Goal: Task Accomplishment & Management: Manage account settings

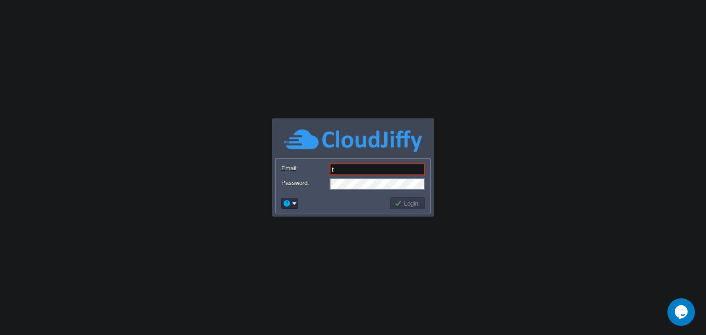
type input "[DOMAIN_NAME][EMAIL_ADDRESS][DOMAIN_NAME]"
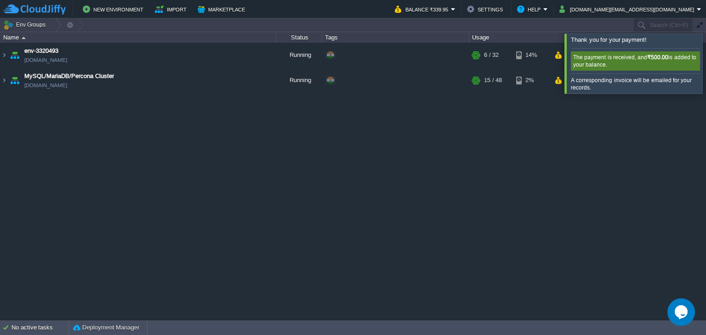
click at [705, 66] on div at bounding box center [717, 64] width 0 height 60
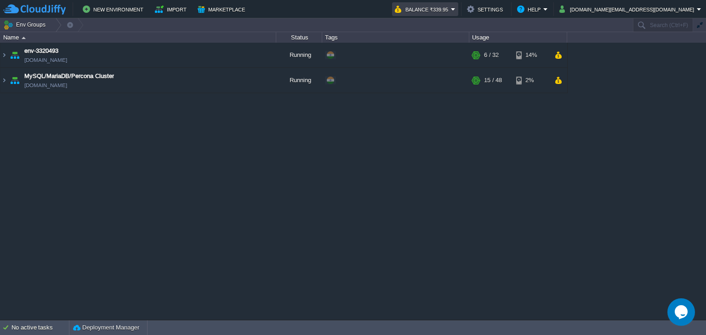
click at [455, 8] on em "Balance ₹339.95" at bounding box center [425, 9] width 61 height 11
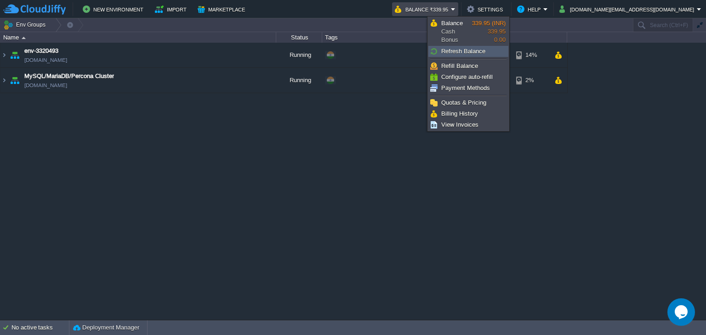
click at [461, 50] on span "Refresh Balance" at bounding box center [463, 51] width 44 height 7
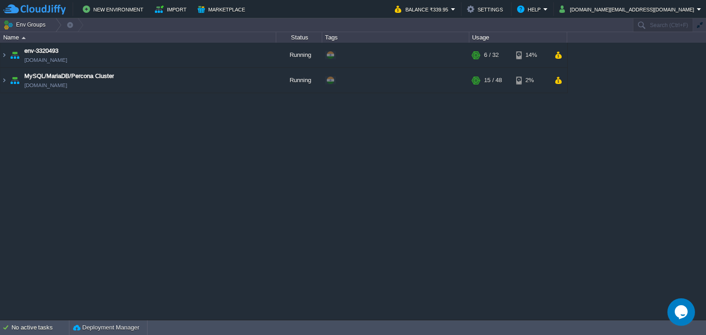
click at [24, 138] on div "env-3320493 [DOMAIN_NAME] Running + Add to Env Group RAM 18% CPU 1% 6 / 32 14% …" at bounding box center [353, 182] width 706 height 278
click at [3, 52] on img at bounding box center [3, 55] width 7 height 25
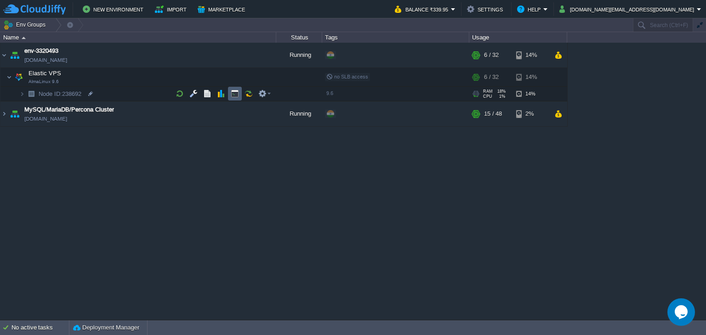
click at [237, 96] on button "button" at bounding box center [235, 94] width 8 height 8
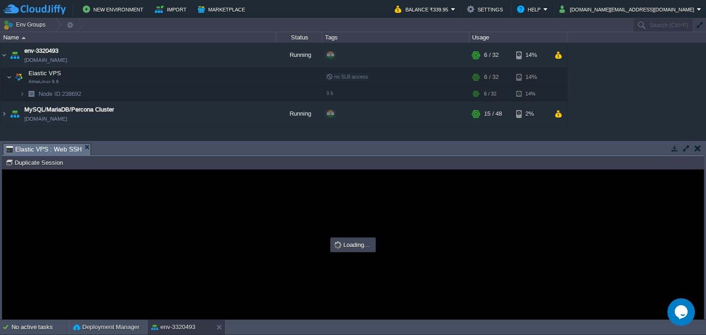
click at [683, 147] on button "button" at bounding box center [686, 148] width 8 height 8
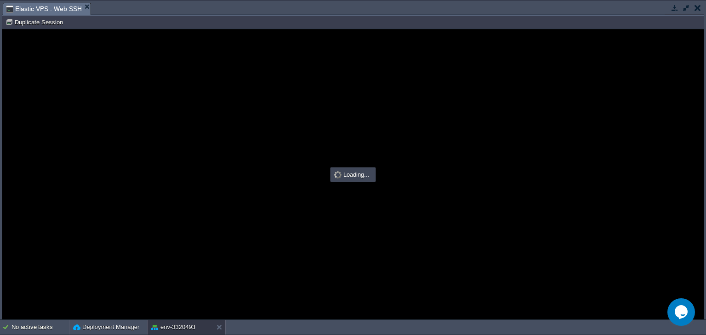
type input "#000000"
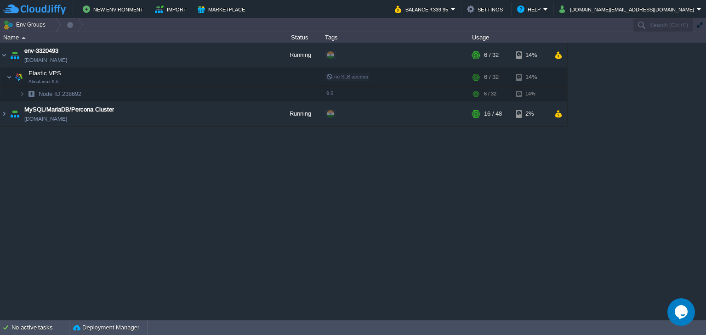
click at [191, 203] on div "env-3320493 [DOMAIN_NAME] Running + Add to Env Group RAM 18% CPU 1% 6 / 32 14% …" at bounding box center [353, 182] width 706 height 278
click at [458, 6] on td "Balance ₹339.95" at bounding box center [425, 9] width 66 height 14
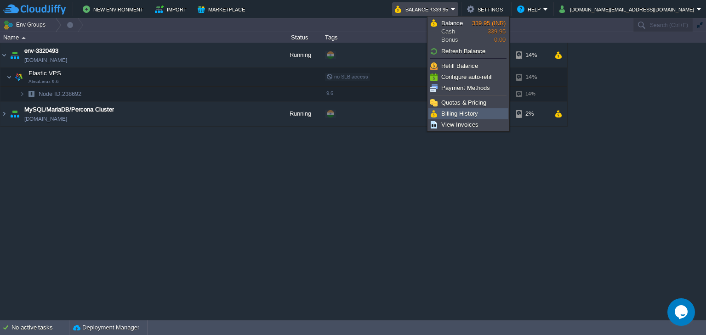
click at [458, 116] on span "Billing History" at bounding box center [459, 113] width 37 height 7
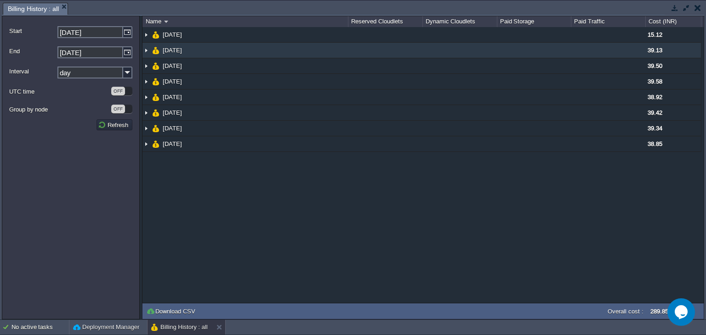
click at [146, 52] on img at bounding box center [145, 50] width 7 height 15
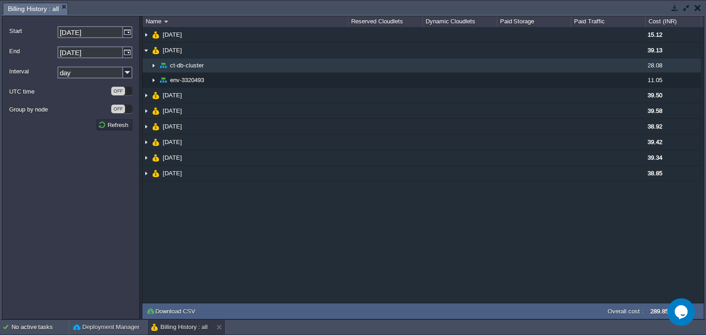
click at [153, 67] on img at bounding box center [153, 65] width 7 height 14
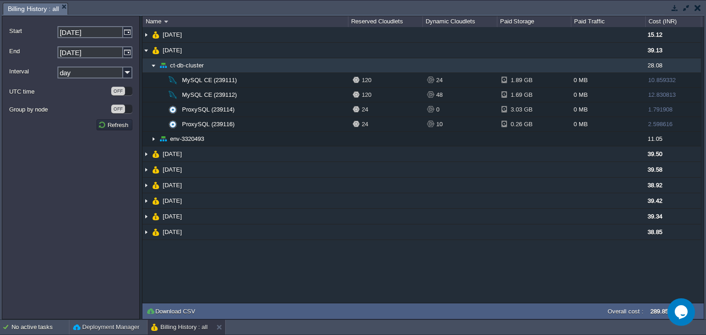
click at [153, 67] on img at bounding box center [153, 65] width 7 height 14
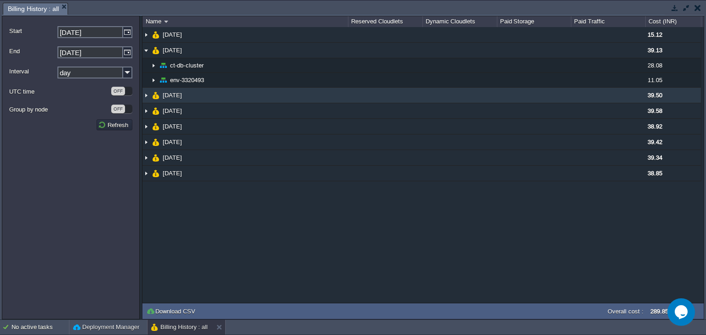
click at [146, 96] on img at bounding box center [145, 95] width 7 height 15
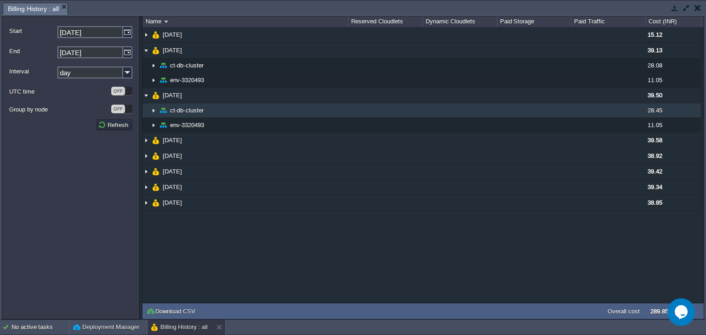
click at [156, 110] on img at bounding box center [153, 110] width 7 height 14
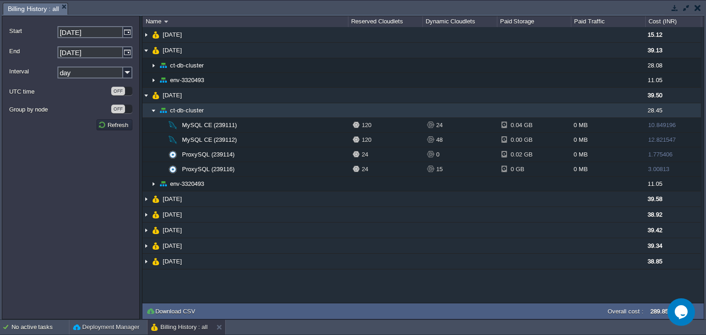
click at [156, 110] on img at bounding box center [153, 110] width 7 height 14
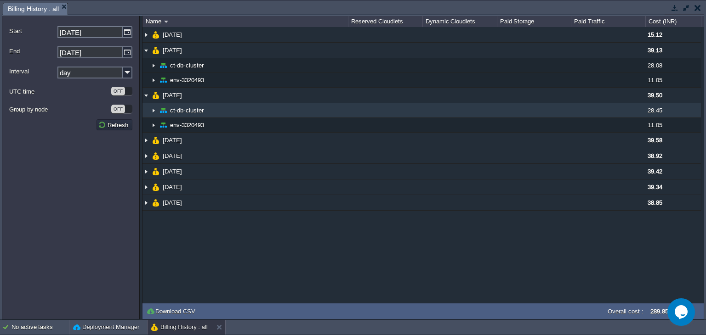
click at [156, 110] on img at bounding box center [153, 110] width 7 height 14
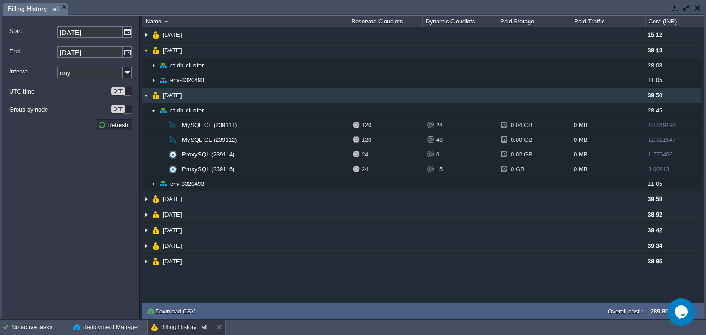
click at [146, 96] on img at bounding box center [145, 95] width 7 height 15
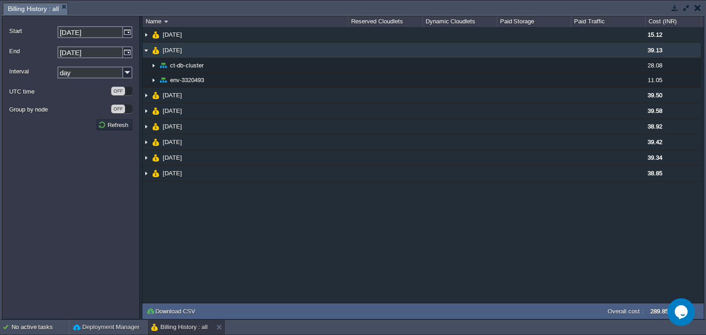
click at [147, 49] on img at bounding box center [145, 50] width 7 height 15
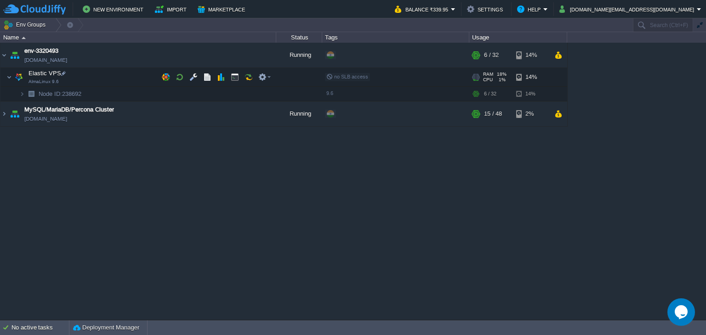
click at [290, 244] on div "env-3320493 [DOMAIN_NAME] Running + Add to Env Group RAM 18% CPU 1% 6 / 32 14% …" at bounding box center [353, 182] width 706 height 278
